Goal: Transaction & Acquisition: Download file/media

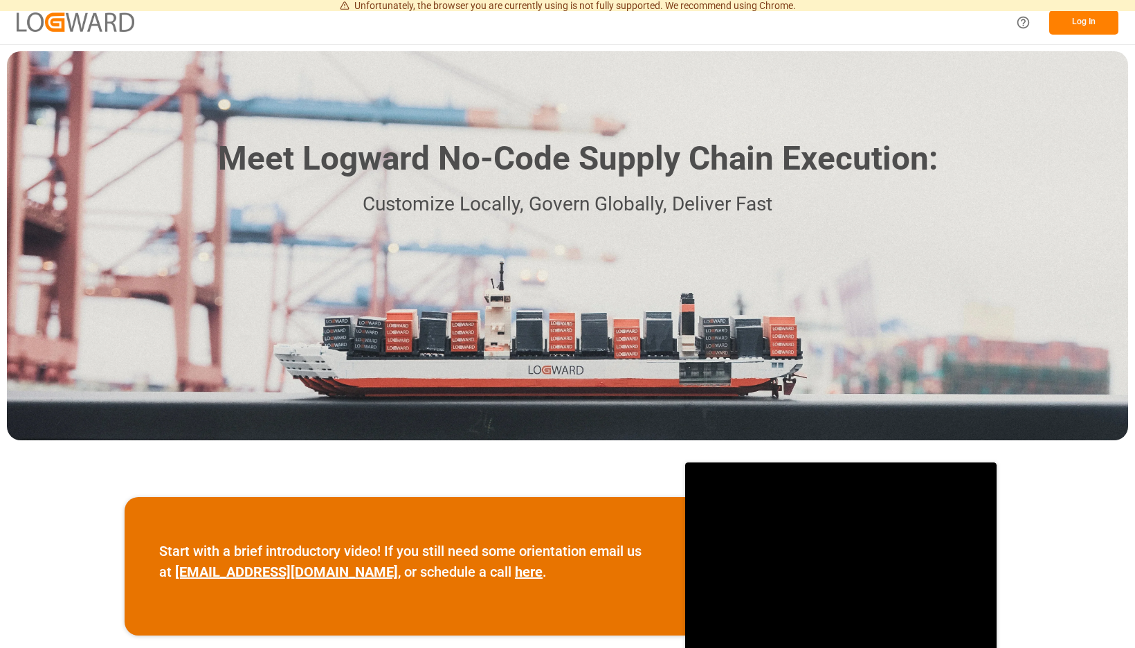
click at [1085, 22] on button "Log In" at bounding box center [1083, 22] width 69 height 24
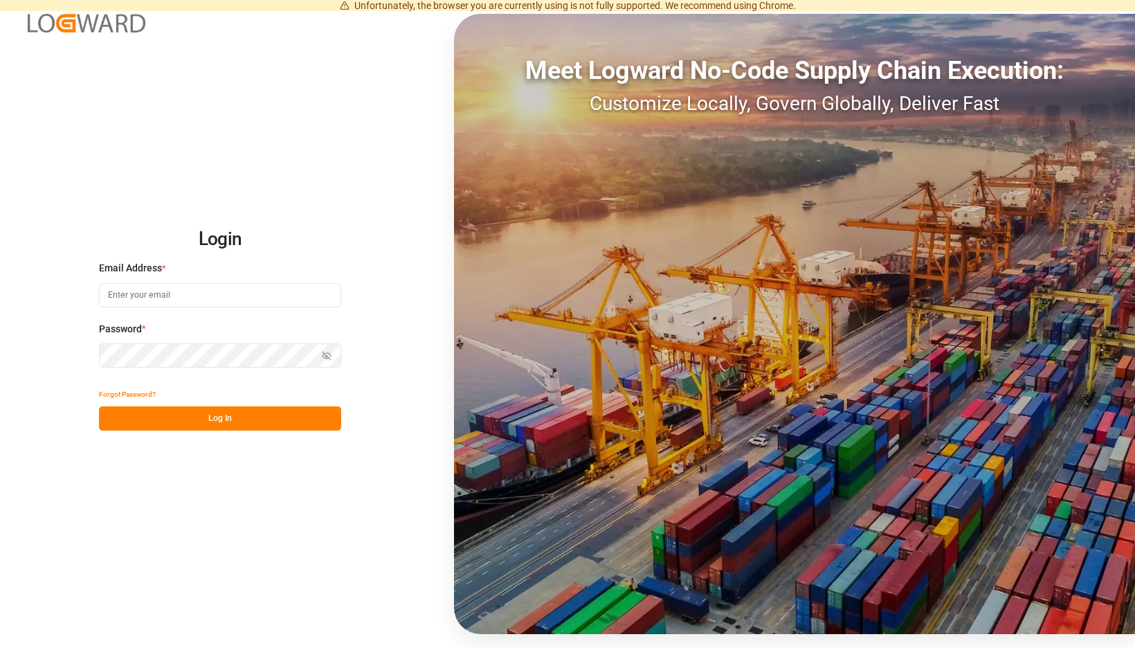
type input "[EMAIL_ADDRESS][PERSON_NAME][DOMAIN_NAME]"
click at [341, 414] on button "Log In" at bounding box center [220, 418] width 242 height 24
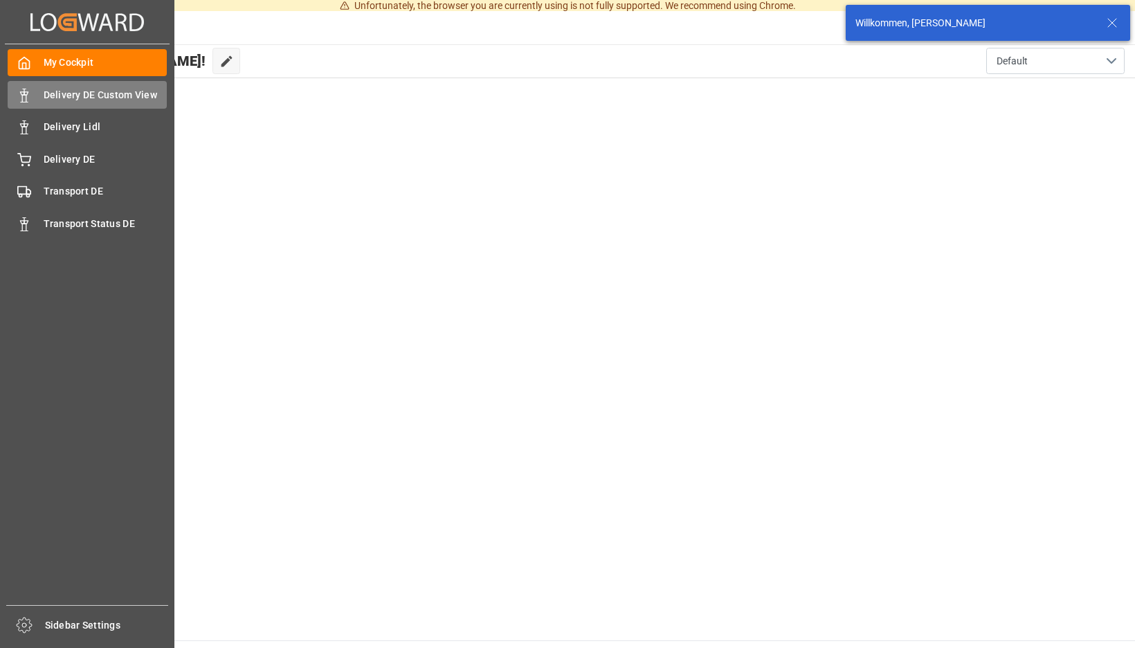
click at [15, 91] on div at bounding box center [20, 95] width 24 height 15
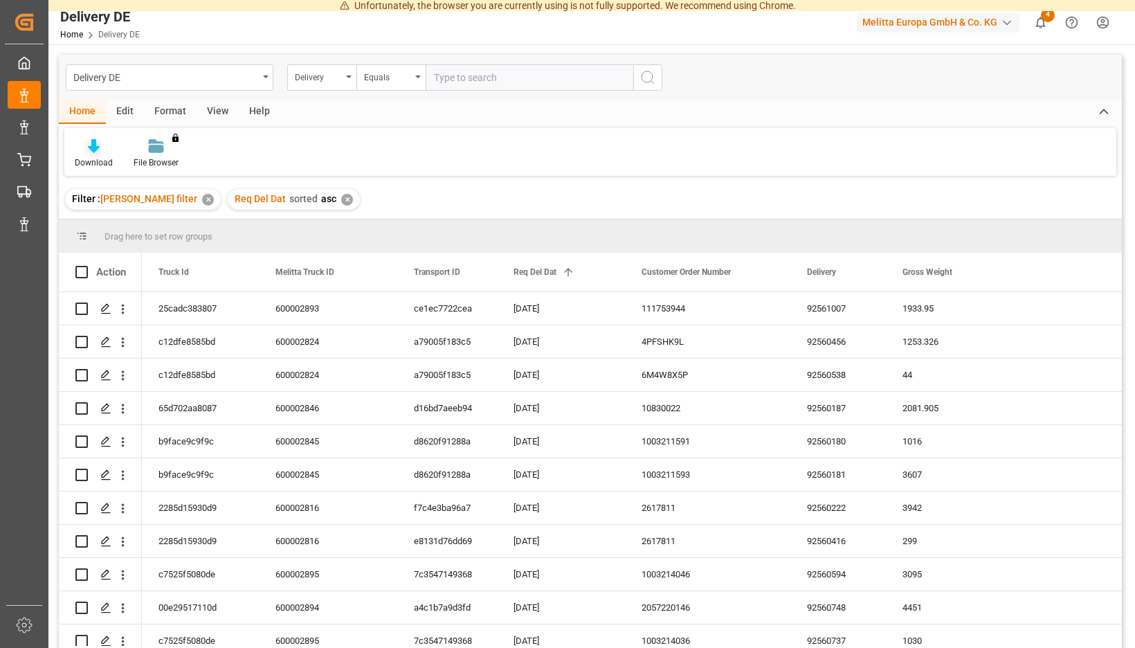
click at [123, 156] on div "Download" at bounding box center [93, 153] width 59 height 30
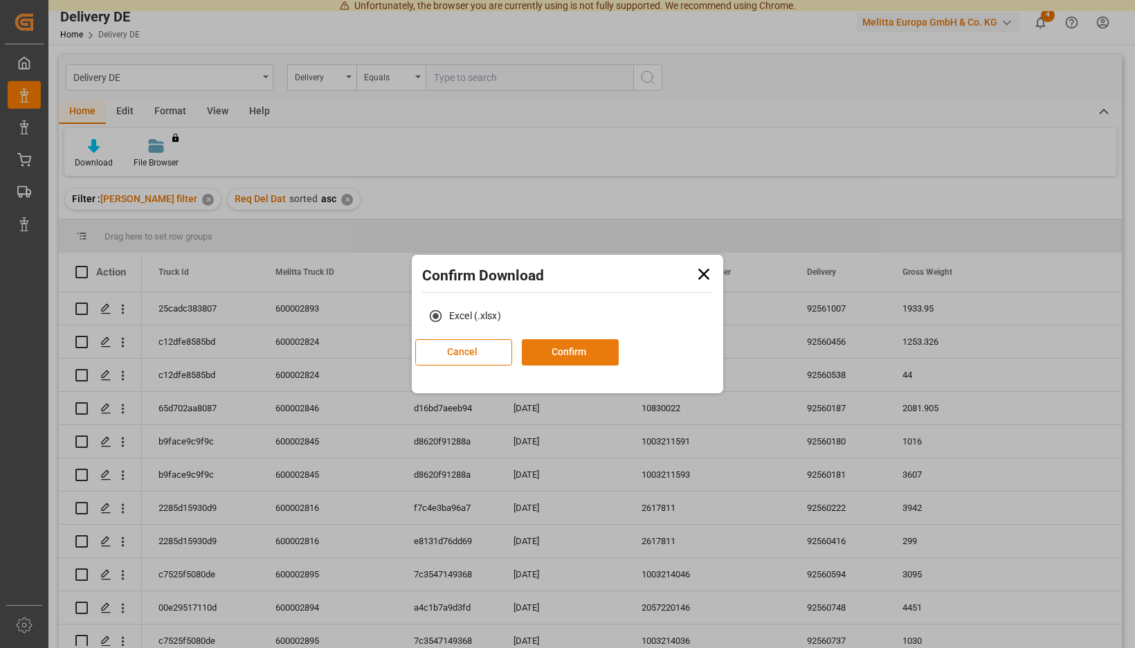
click at [585, 345] on button "Confirm" at bounding box center [570, 352] width 97 height 26
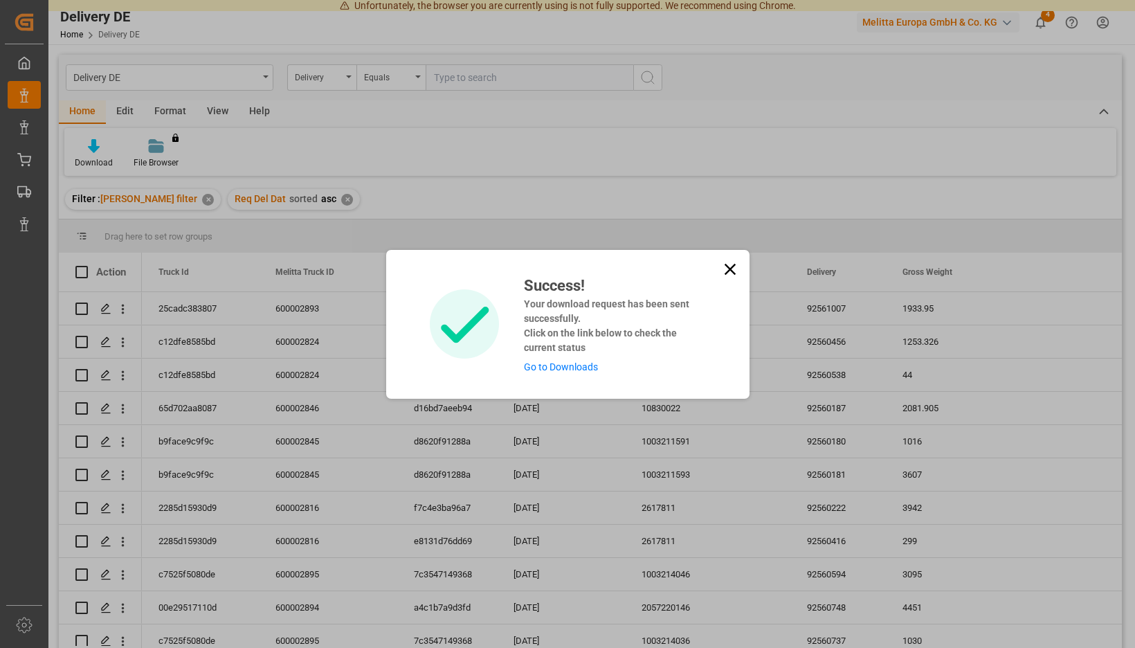
click at [549, 372] on link "Go to Downloads" at bounding box center [561, 366] width 74 height 11
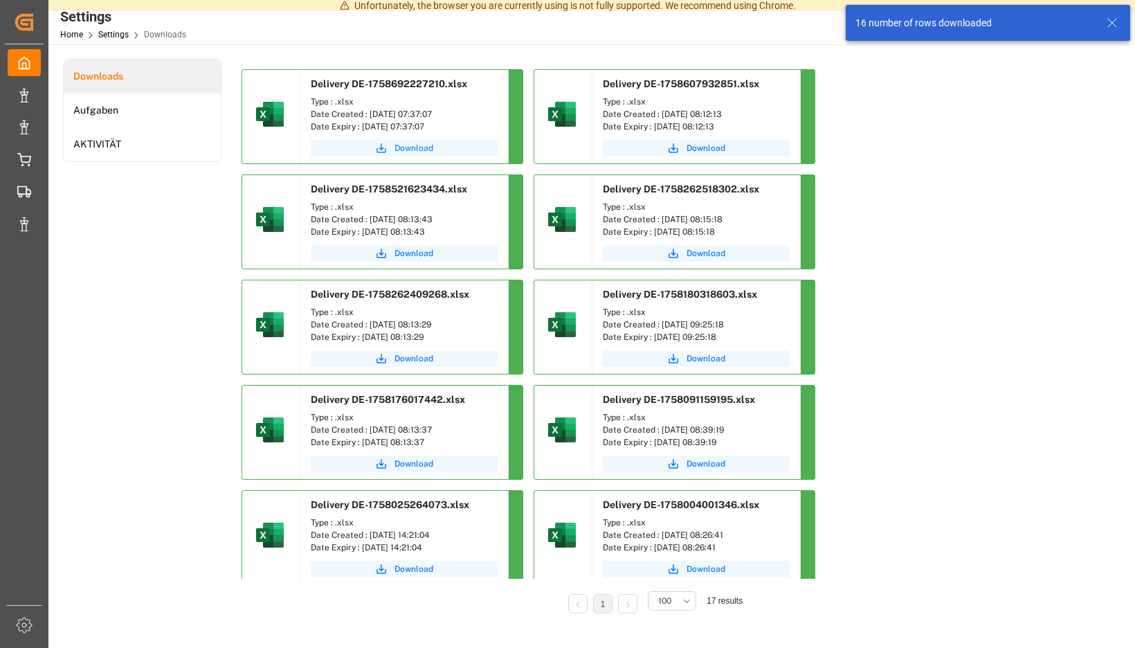
click at [433, 145] on span "Download" at bounding box center [413, 148] width 39 height 12
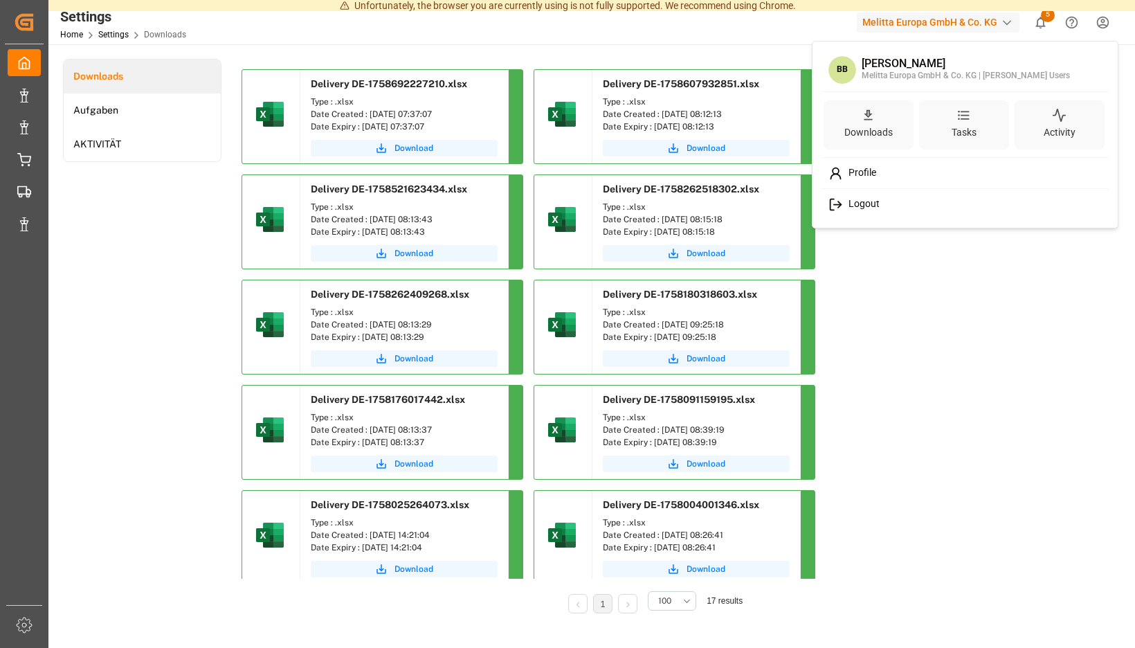
click at [859, 203] on span "Logout" at bounding box center [861, 204] width 37 height 12
